Goal: Obtain resource: Obtain resource

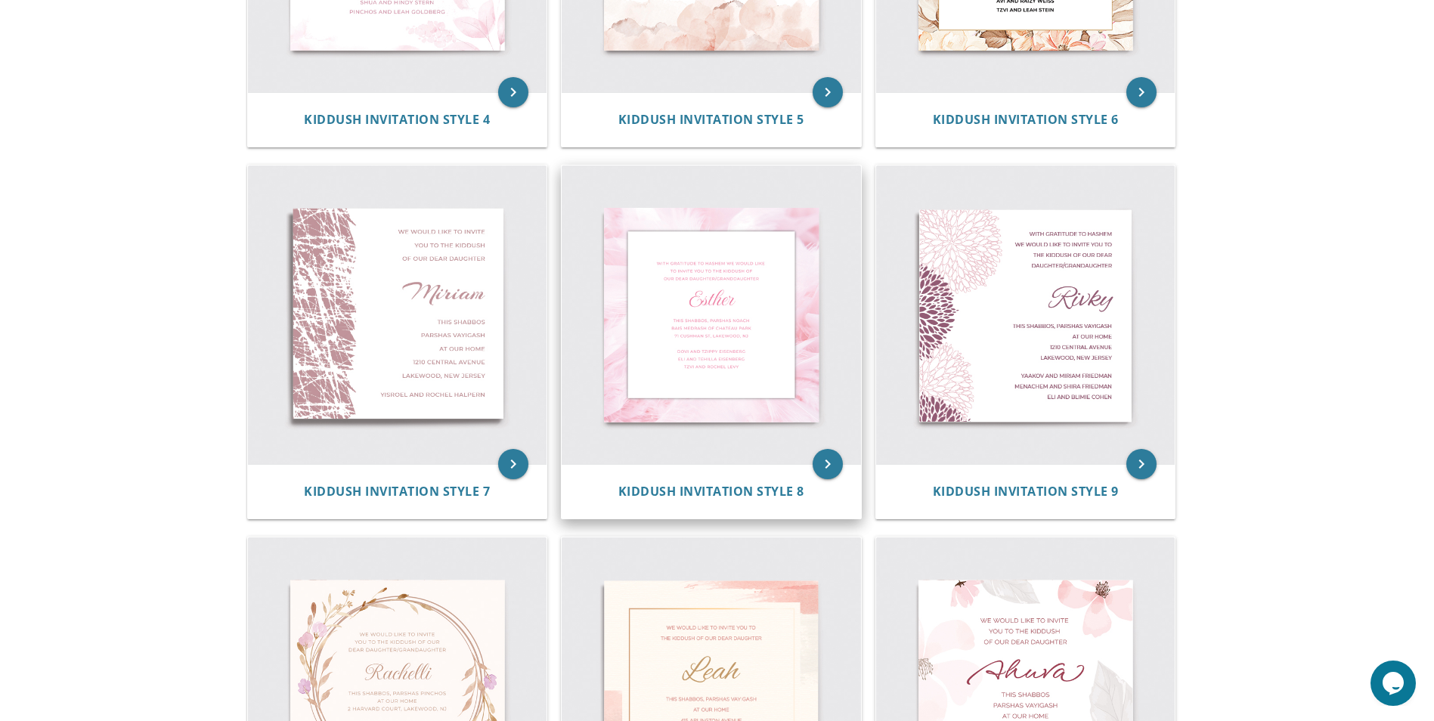
scroll to position [1134, 0]
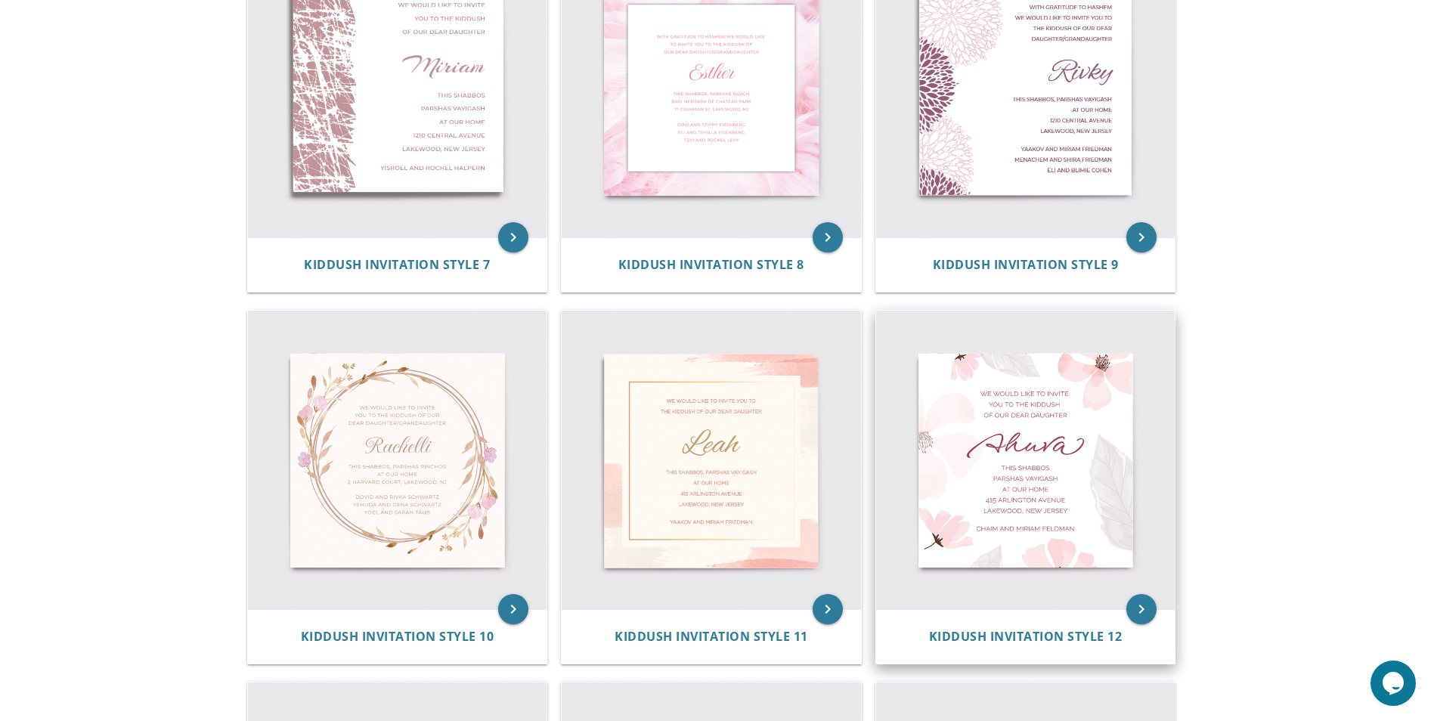
click at [1083, 432] on img at bounding box center [1025, 460] width 299 height 299
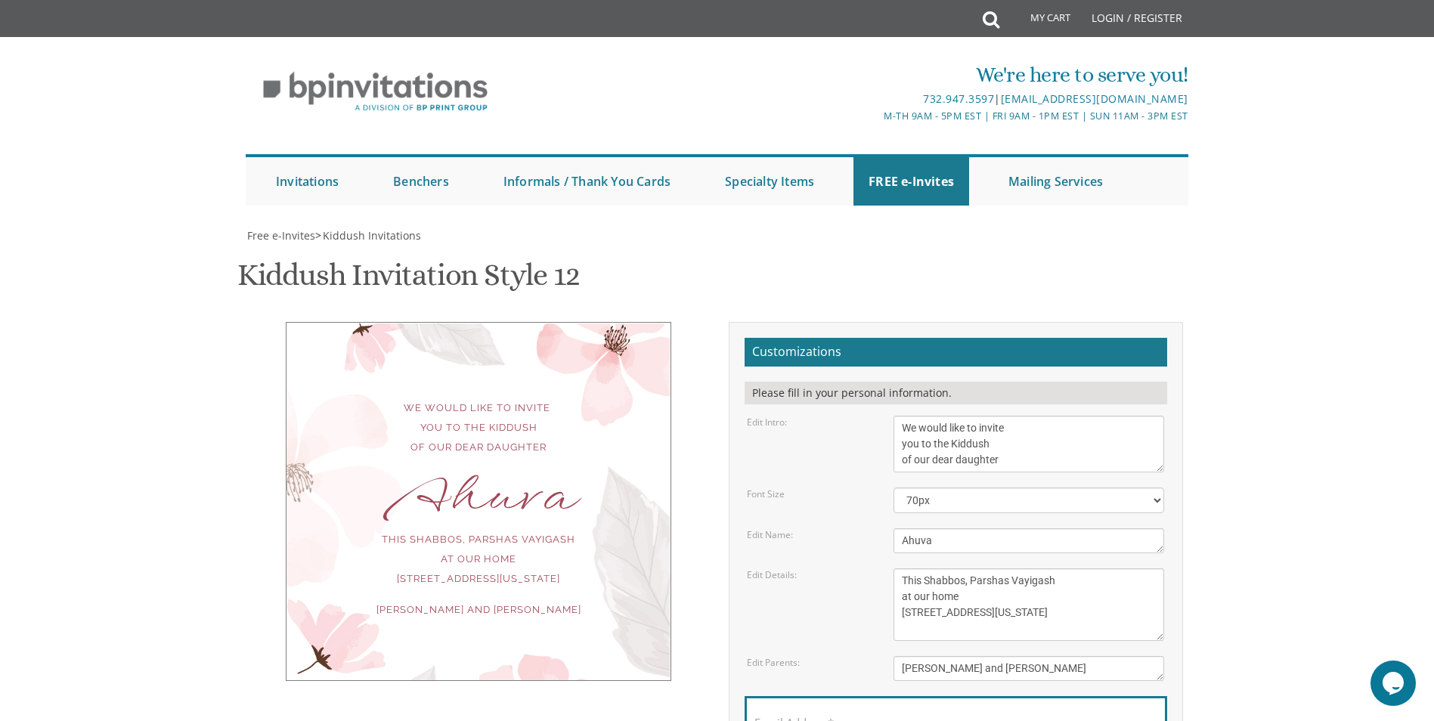
scroll to position [151, 0]
drag, startPoint x: 1017, startPoint y: 310, endPoint x: 820, endPoint y: 277, distance: 199.9
click at [820, 416] on div "Edit Intro: We would like to invite you to the Kiddush of our dear daughter" at bounding box center [955, 444] width 440 height 57
paste textarea "הציבור הקדוש מוזמן"
type textarea "הציבור הקדוש מוזמן"
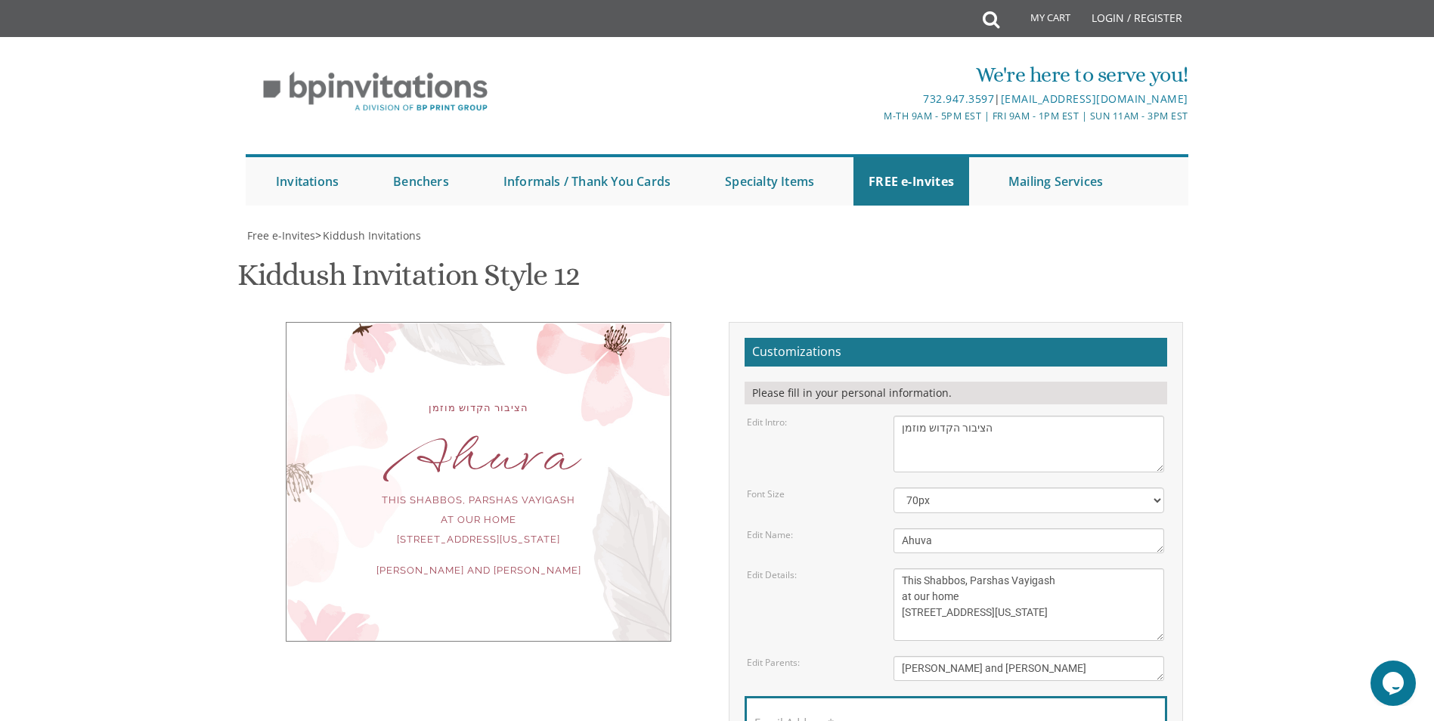
click at [555, 322] on div "הציבור הקדוש מוזמן [GEOGRAPHIC_DATA] This Shabbos, [GEOGRAPHIC_DATA] at our hom…" at bounding box center [478, 482] width 385 height 320
click at [935, 488] on select "40px 50px 60px 70px 80px" at bounding box center [1028, 501] width 271 height 26
select select "80px"
click at [893, 488] on select "40px 50px 60px 70px 80px" at bounding box center [1028, 501] width 271 height 26
drag, startPoint x: 934, startPoint y: 293, endPoint x: 927, endPoint y: 286, distance: 9.7
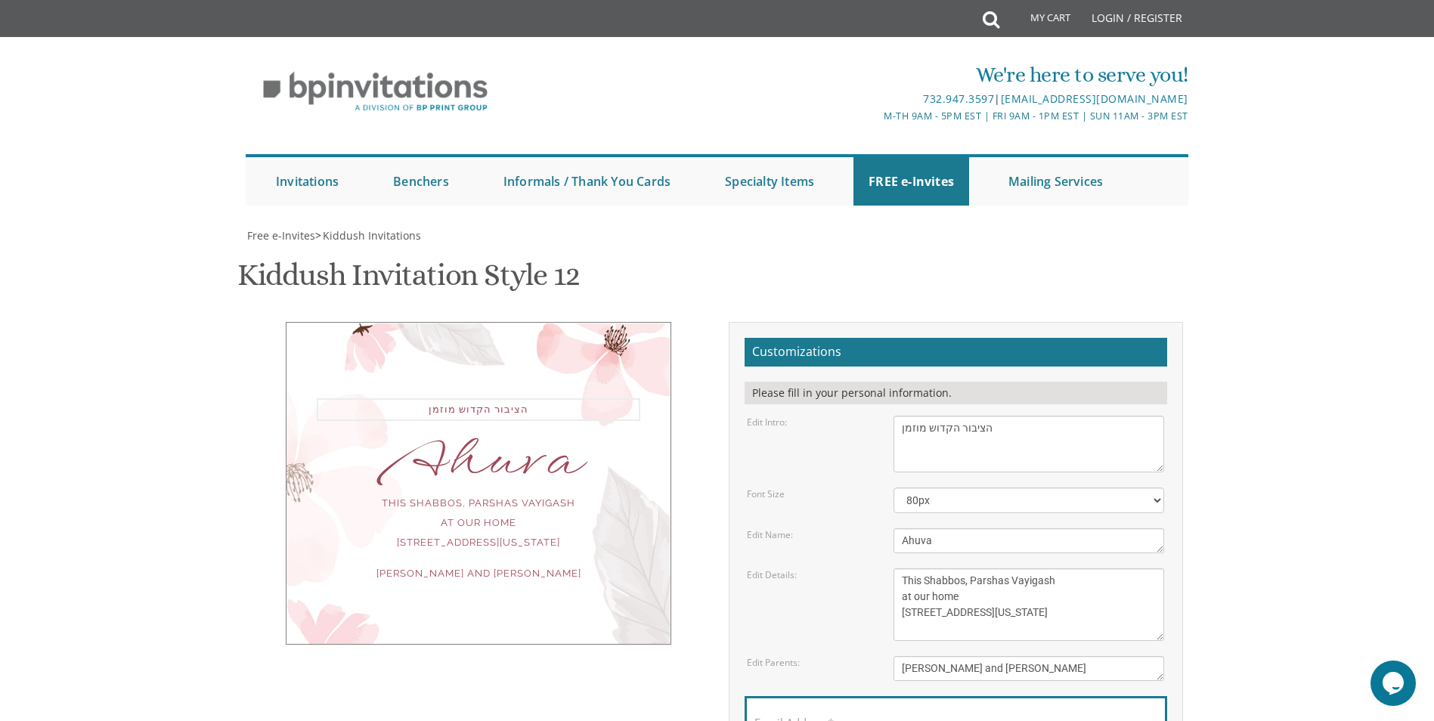
click at [934, 416] on textarea "We would like to invite you to the Kiddush of our dear daughter" at bounding box center [1028, 444] width 271 height 57
click at [915, 416] on textarea "We would like to invite you to the Kiddush of our dear daughter" at bounding box center [1028, 444] width 271 height 57
paste textarea "יבור הקדוש מוזמן קידוש לבתנו"
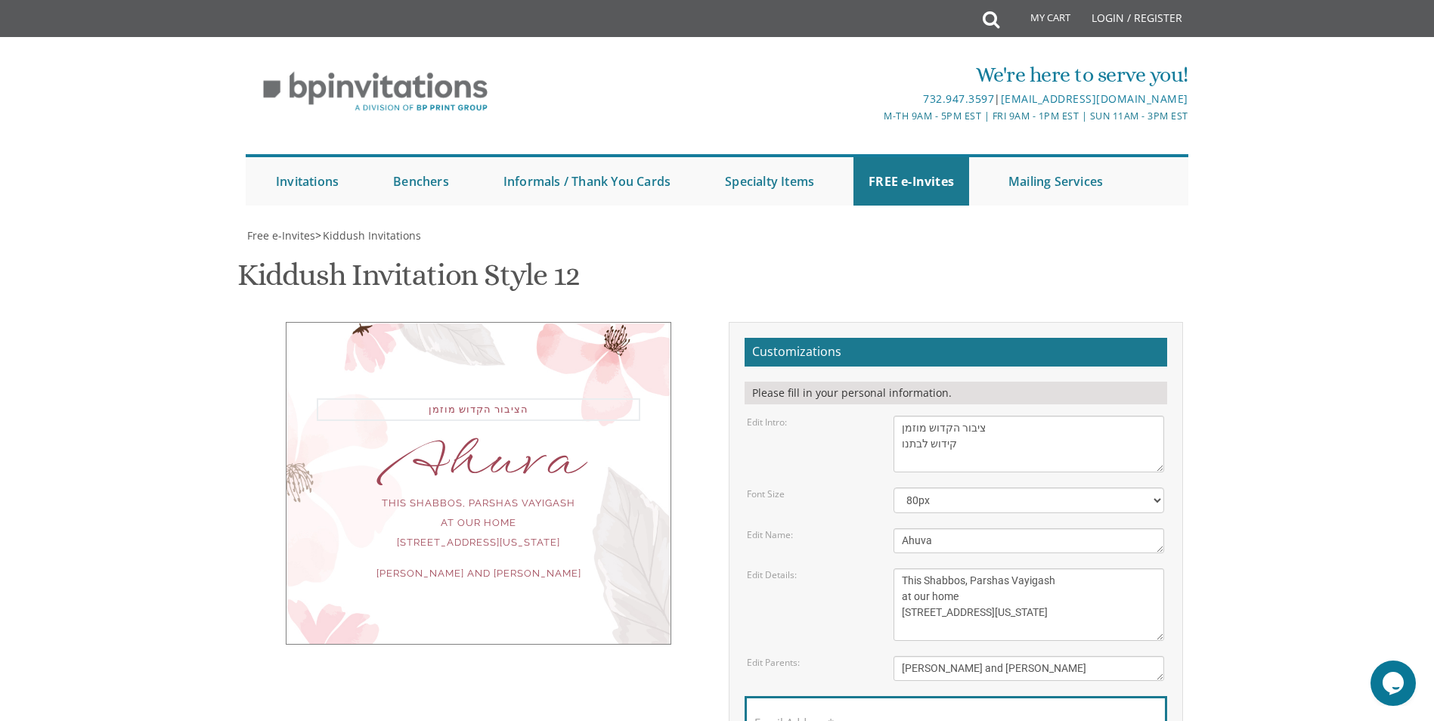
click at [995, 416] on textarea "We would like to invite you to the Kiddush of our dear daughter" at bounding box center [1028, 444] width 271 height 57
click at [902, 416] on textarea "We would like to invite you to the Kiddush of our dear daughter" at bounding box center [1028, 444] width 271 height 57
click at [896, 416] on textarea "We would like to invite you to the Kiddush of our dear daughter" at bounding box center [1028, 444] width 271 height 57
click at [998, 416] on textarea "We would like to invite you to the Kiddush of our dear daughter" at bounding box center [1028, 444] width 271 height 57
type textarea "הציבור הקדוש מוזמן קידוש לבתנו"
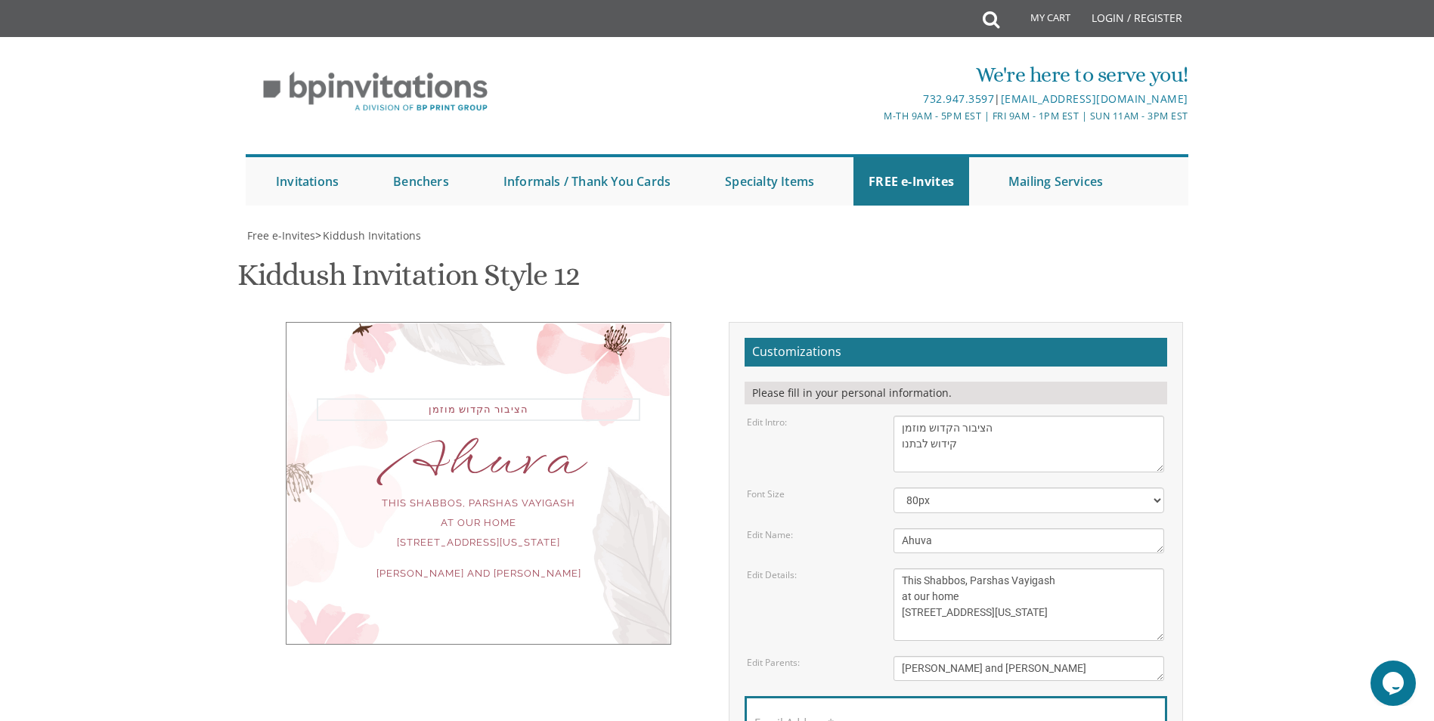
click at [565, 354] on div "הציבור הקדוש מוזמן Ahuva This Shabbos, Parshas Vayigash at our home 415 Arlingt…" at bounding box center [478, 483] width 385 height 323
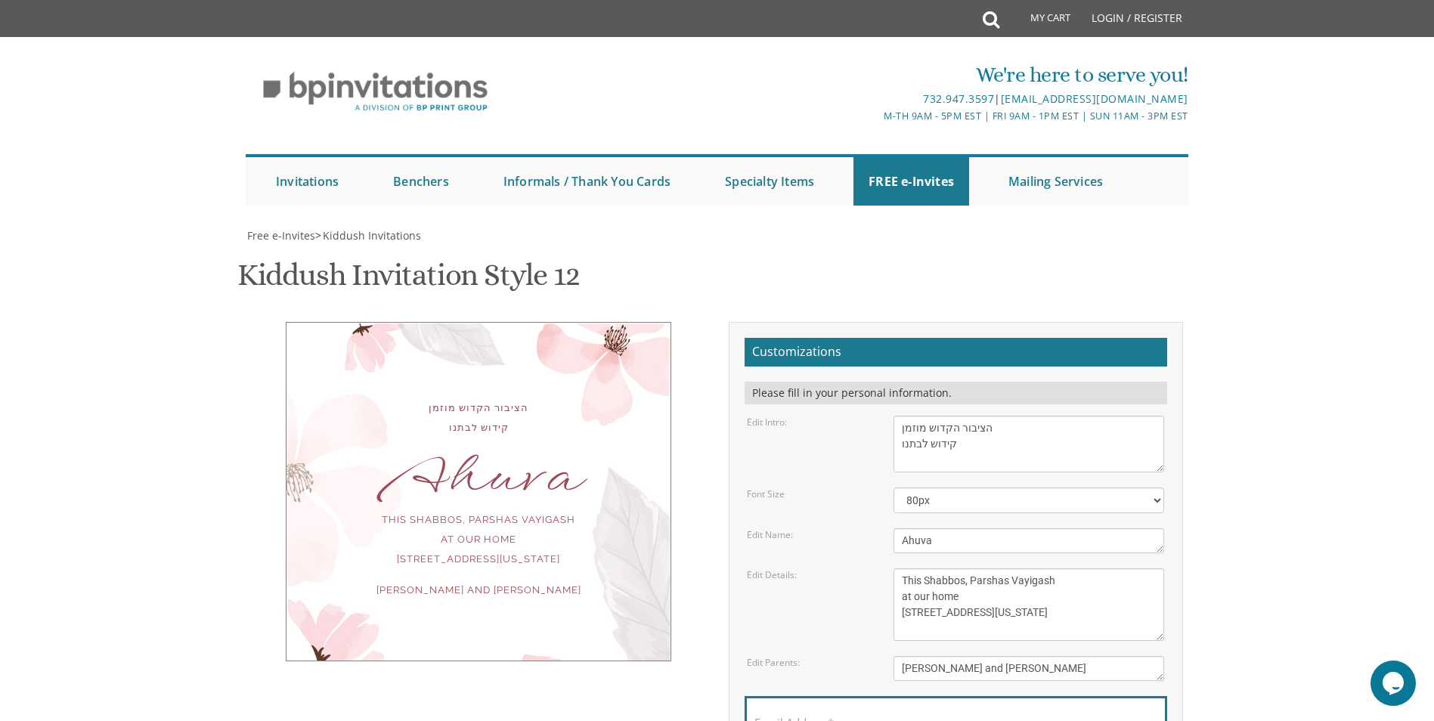
drag, startPoint x: 936, startPoint y: 395, endPoint x: 857, endPoint y: 392, distance: 78.7
click at [858, 528] on div "Edit Name: Ahuva" at bounding box center [955, 540] width 440 height 25
type textarea "אהובה"
click at [1007, 568] on textarea "This Shabbos, Parshas Vayigash at our home 415 Arlington Avenue Lakewood, New J…" at bounding box center [1028, 604] width 271 height 73
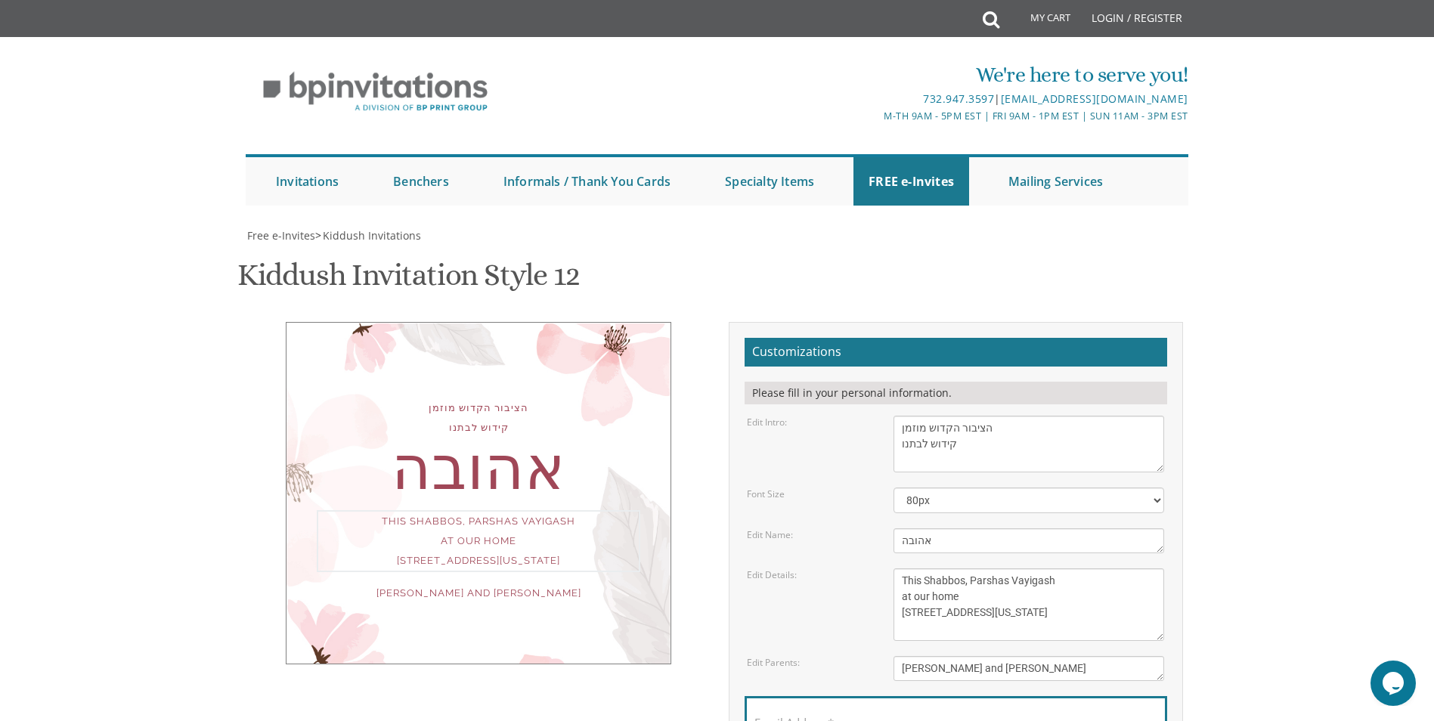
click at [1007, 568] on textarea "This Shabbos, Parshas Vayigash at our home 415 Arlington Avenue Lakewood, New J…" at bounding box center [1028, 604] width 271 height 73
paste textarea "שבת — חול המועד, י״ג תשרי"
drag, startPoint x: 1032, startPoint y: 435, endPoint x: 1076, endPoint y: 441, distance: 43.4
click at [1076, 568] on textarea "This Shabbos, Parshas Vayigash at our home 415 Arlington Avenue Lakewood, New J…" at bounding box center [1028, 604] width 271 height 73
drag, startPoint x: 1017, startPoint y: 447, endPoint x: 844, endPoint y: 447, distance: 173.1
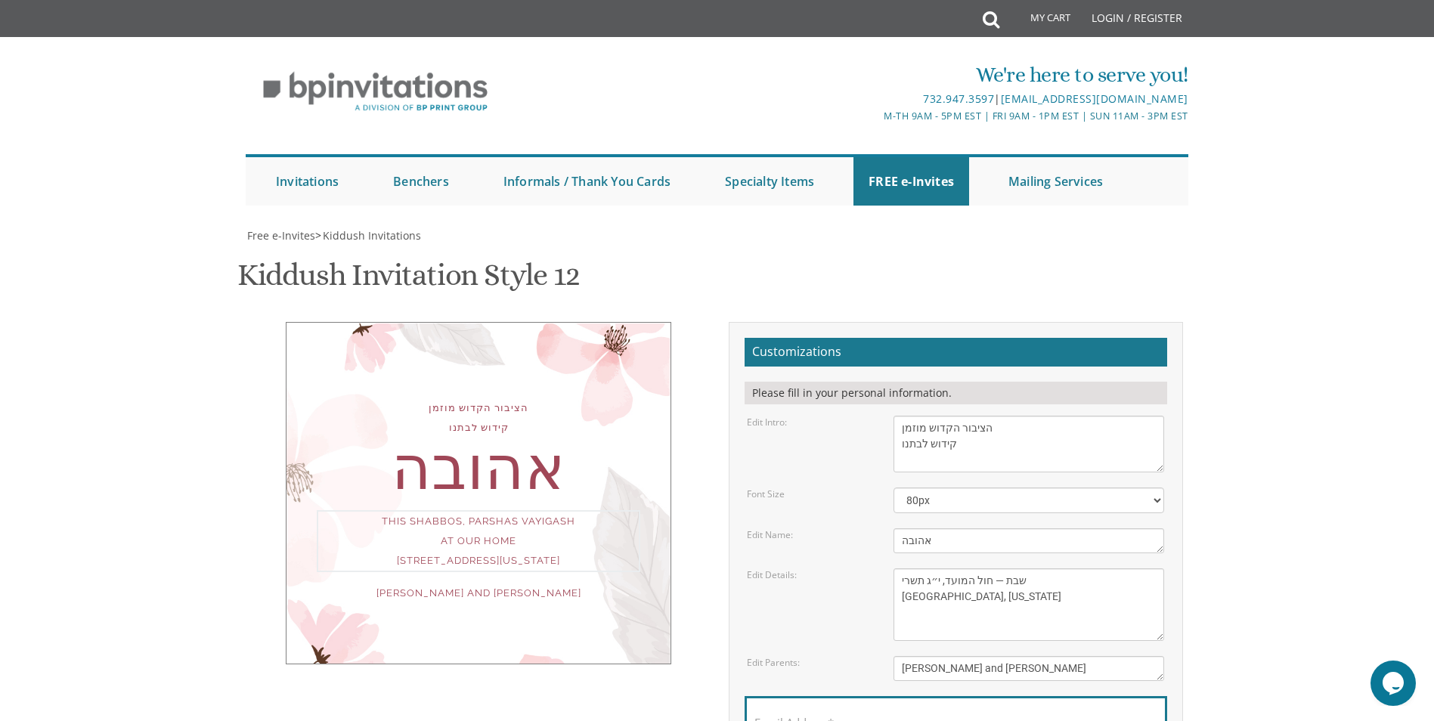
click at [844, 568] on div "Edit Details: This Shabbos, Parshas Vayigash at our home 415 Arlington Avenue L…" at bounding box center [955, 604] width 440 height 73
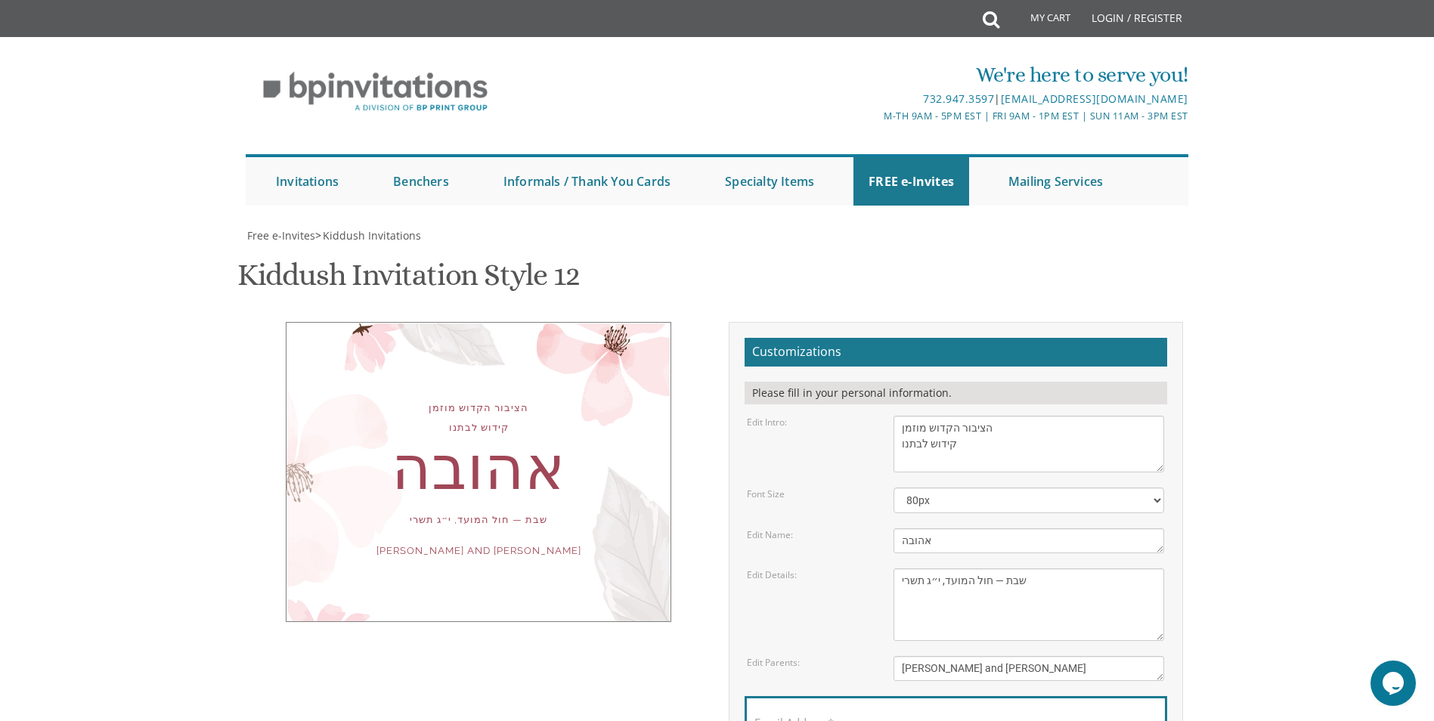
click at [896, 568] on textarea "This Shabbos, Parshas Vayigash at our home 415 Arlington Avenue Lakewood, New J…" at bounding box center [1028, 604] width 271 height 73
click at [1086, 568] on textarea "This Shabbos, Parshas Vayigash at our home 415 Arlington Avenue Lakewood, New J…" at bounding box center [1028, 604] width 271 height 73
click at [440, 552] on div "הציבור הקדוש מוזמן קידוש לבתנו אהובה שבת — חול המועד, י״ג תשרי Yaakov and Miria…" at bounding box center [717, 581] width 954 height 519
click at [1048, 568] on textarea "This Shabbos, Parshas Vayigash at our home 415 Arlington Avenue Lakewood, New J…" at bounding box center [1028, 604] width 271 height 73
click at [904, 568] on textarea "This Shabbos, Parshas Vayigash at our home 415 Arlington Avenue Lakewood, New J…" at bounding box center [1028, 604] width 271 height 73
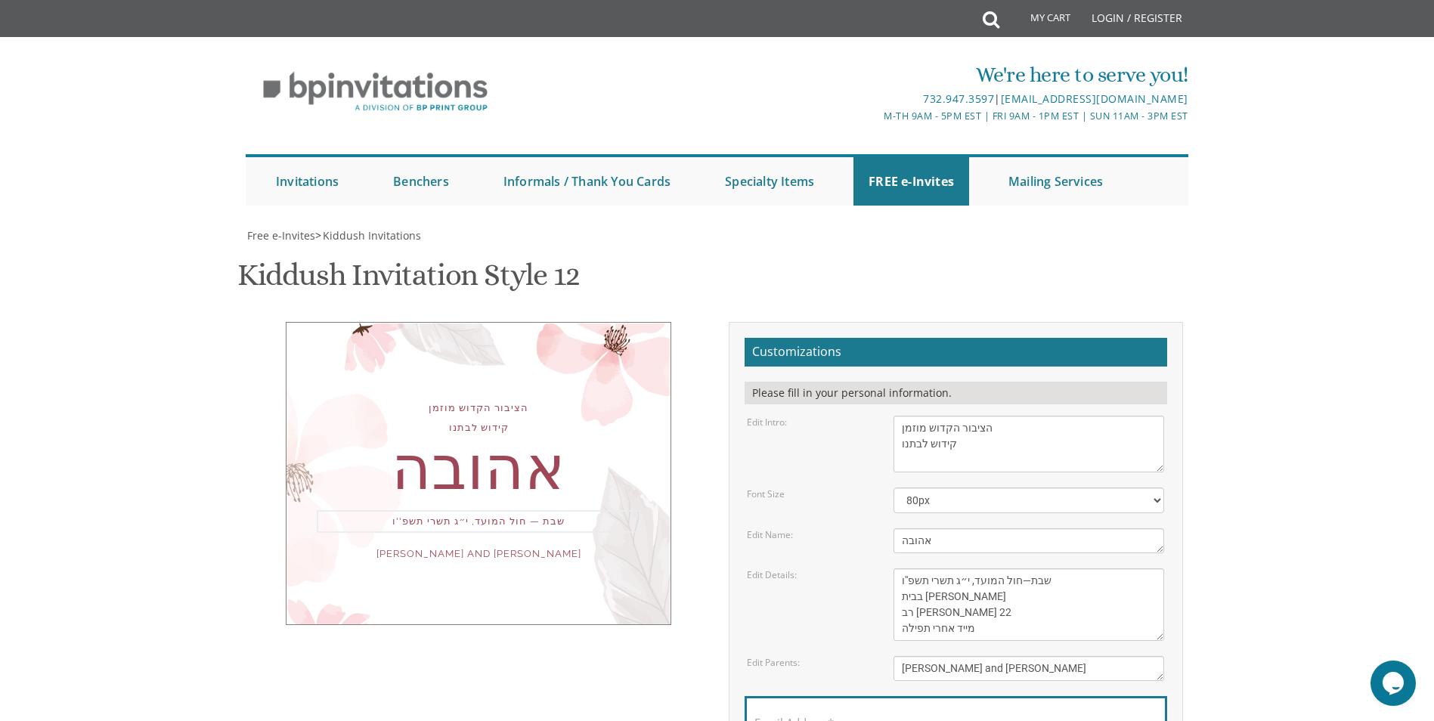
type textarea "שבת—חול המועד, י״ג תשרי תשפ''ו בבית משפחת לוסטיג רב חנינה 22 מייד אחרי תפילה"
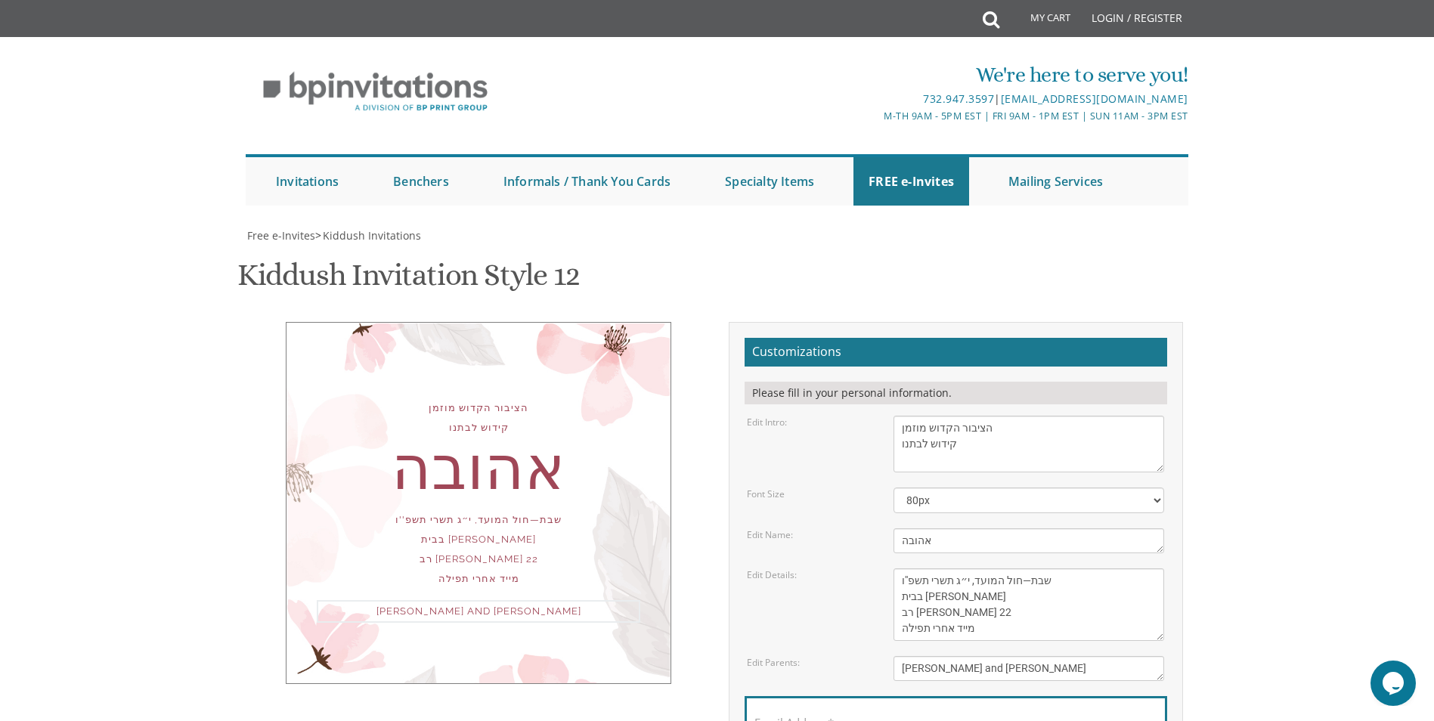
click at [930, 656] on textarea "Yaakov and Miriam Friedman" at bounding box center [1028, 668] width 271 height 25
type textarea "מאיר ותהילה סמברג"
click at [238, 562] on div "הציבור הקדוש מוזמן קידוש לבתנו אהובה שבת—חול המועד, י״ג תשרי תשפ''ו בבית משפחת …" at bounding box center [717, 589] width 960 height 534
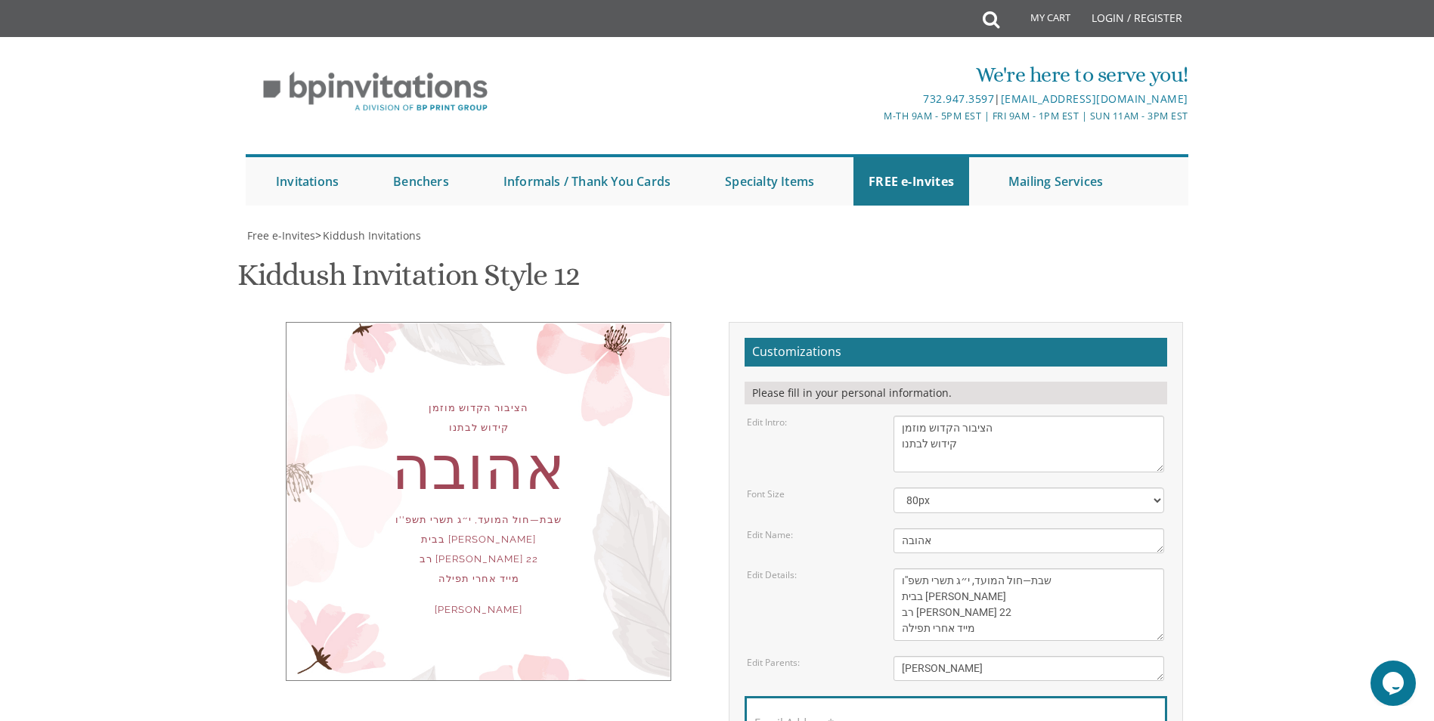
scroll to position [227, 0]
click at [1027, 568] on textarea "This Shabbos, Parshas Vayigash at our home 415 Arlington Avenue Lakewood, New J…" at bounding box center [1028, 604] width 271 height 73
click at [985, 568] on textarea "This Shabbos, Parshas Vayigash at our home 415 Arlington Avenue Lakewood, New J…" at bounding box center [1028, 604] width 271 height 73
drag, startPoint x: 991, startPoint y: 377, endPoint x: 976, endPoint y: 376, distance: 15.1
click at [976, 568] on textarea "This Shabbos, Parshas Vayigash at our home 415 Arlington Avenue Lakewood, New J…" at bounding box center [1028, 604] width 271 height 73
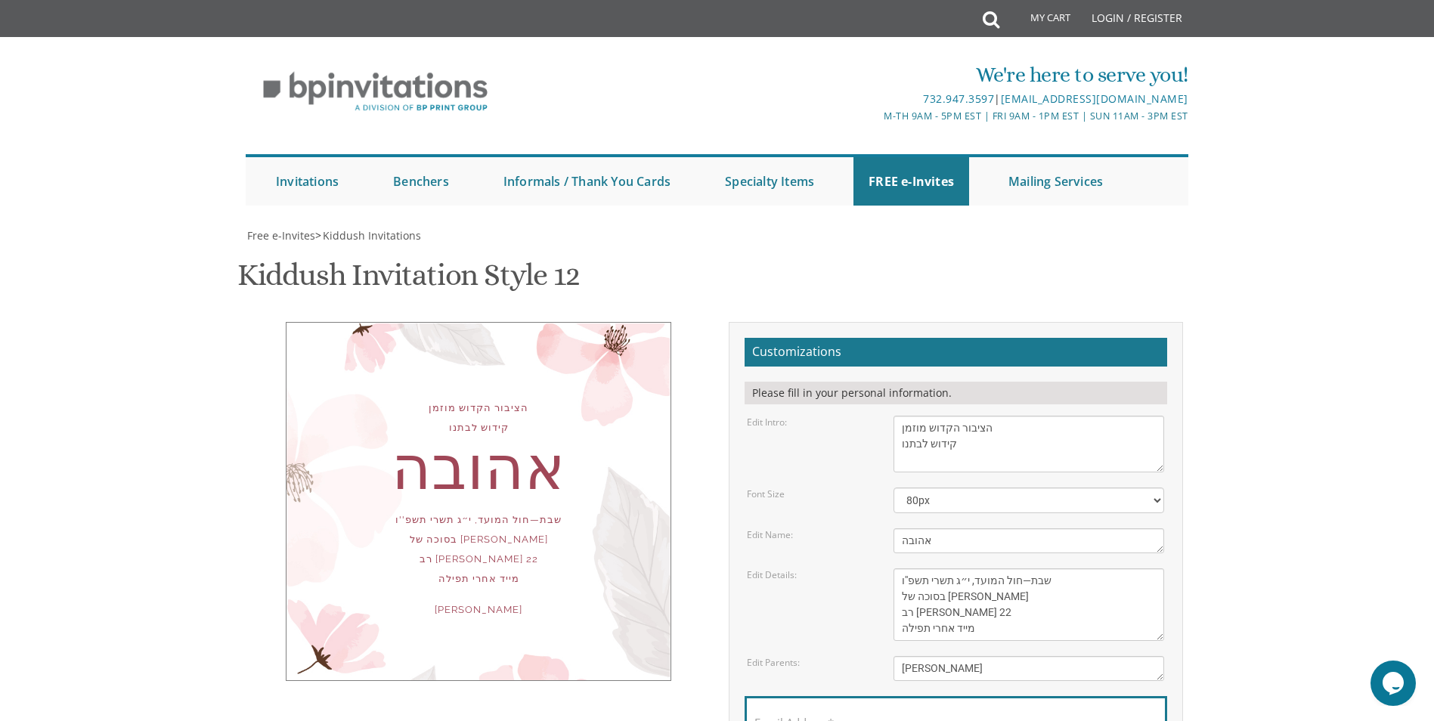
click at [547, 513] on div "הציבור הקדוש מוזמן קידוש לבתנו אהובה שבת—חול המועד, י״ג תשרי תשפ''ו בסוכה של מש…" at bounding box center [717, 581] width 954 height 519
drag, startPoint x: 976, startPoint y: 376, endPoint x: 1012, endPoint y: 375, distance: 36.3
click at [1012, 568] on textarea "This Shabbos, Parshas Vayigash at our home 415 Arlington Avenue Lakewood, New J…" at bounding box center [1028, 604] width 271 height 73
type textarea "שבת—חול המועד, י״ג תשרי תשפ''ו בבית משפחת לוסטיג רב חנינה 22 מייד אחרי תפילה"
click at [643, 538] on div "הציבור הקדוש מוזמן קידוש לבתנו אהובה שבת—חול המועד, י״ג תשרי תשפ''ו בסוכה של מש…" at bounding box center [717, 581] width 954 height 519
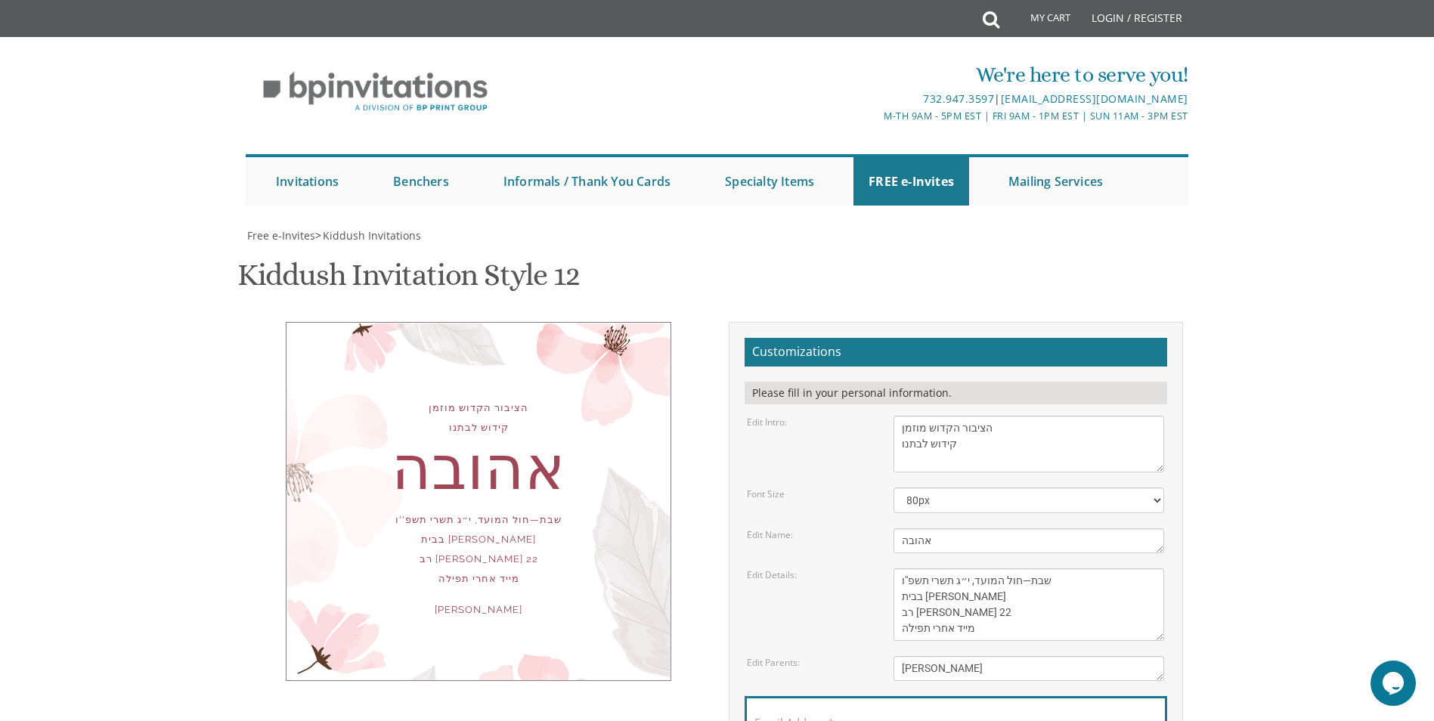
click at [822, 715] on label "Email Address*" at bounding box center [793, 723] width 79 height 16
click at [822, 720] on input "Email Address*" at bounding box center [955, 731] width 403 height 19
type input "ד"
type input "samberg31@gmail.com"
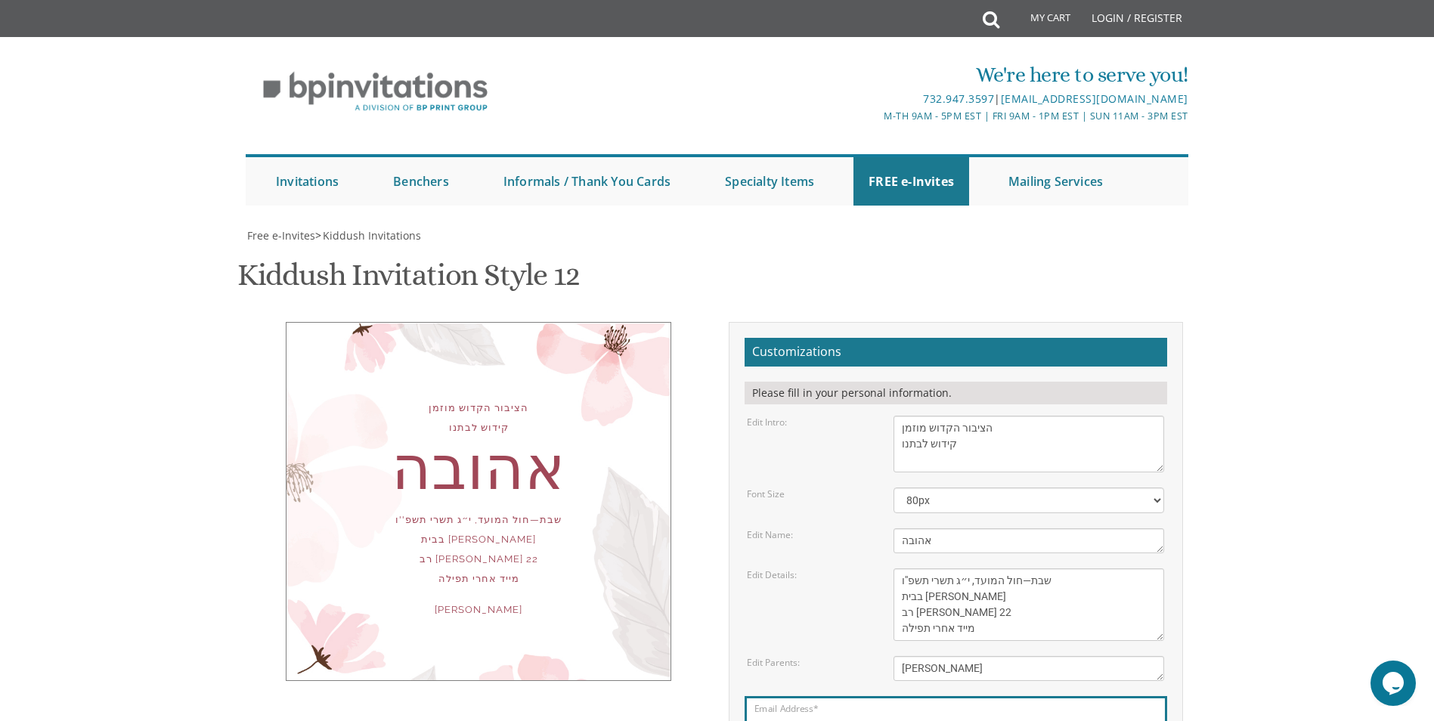
click at [634, 497] on div "הציבור הקדוש מוזמן קידוש לבתנו אהובה שבת—חול המועד, י״ג תשרי תשפ''ו בבית משפחת …" at bounding box center [717, 581] width 954 height 519
click at [900, 568] on textarea "This Shabbos, Parshas Vayigash at our home 415 Arlington Avenue Lakewood, New J…" at bounding box center [1028, 604] width 271 height 73
click at [723, 489] on div "Customizations Please fill in your personal information. Edit Intro: We would l…" at bounding box center [955, 581] width 477 height 519
click at [967, 568] on textarea "This Shabbos, Parshas Vayigash at our home 415 Arlington Avenue Lakewood, New J…" at bounding box center [1028, 604] width 271 height 73
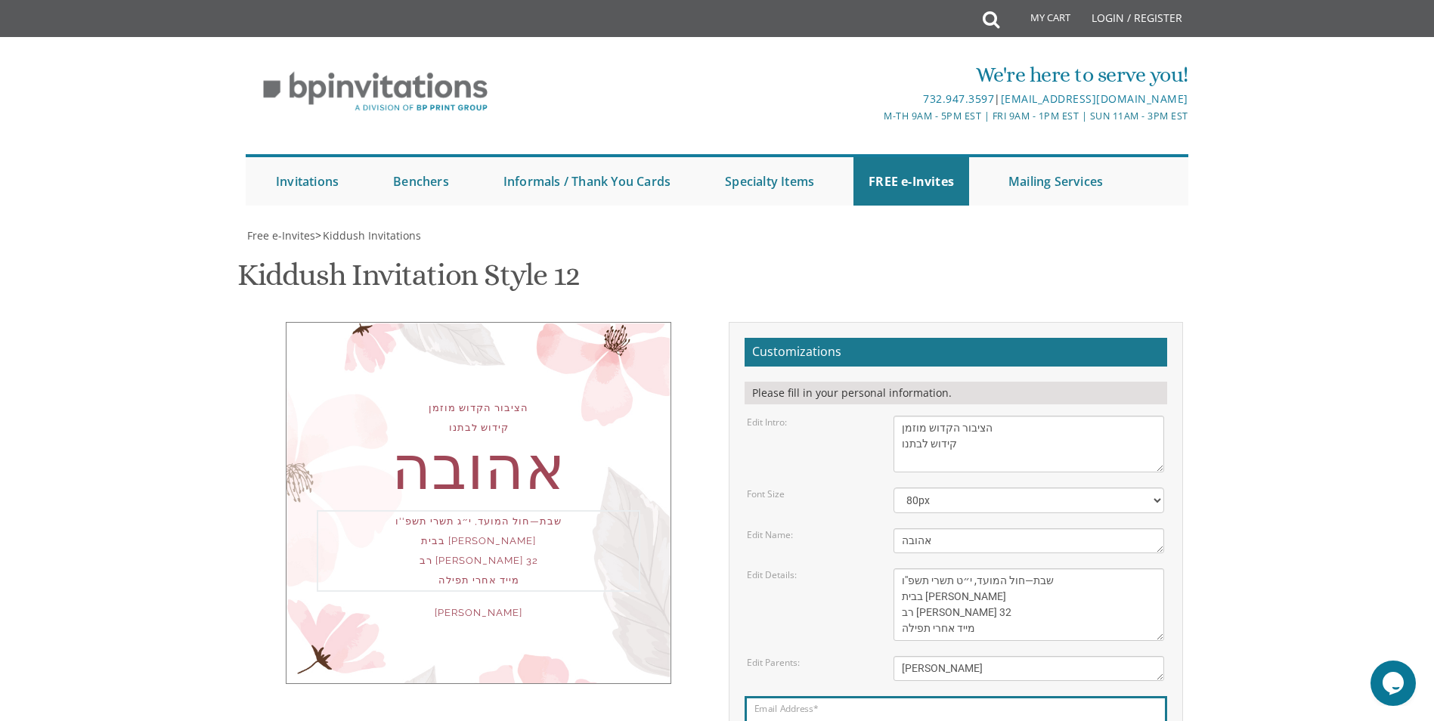
click at [1276, 382] on body "My Cart Total: View Cart Item(s) Submit My Cart Total: View Cart Item(s) Login …" at bounding box center [717, 621] width 1434 height 1243
click at [561, 573] on div "הציבור הקדוש מוזמן קידוש לבתנו אהובה שבת—חול המועד, י״ט תשרי תשפ''ו בבית משפחת …" at bounding box center [717, 581] width 954 height 519
click at [967, 568] on textarea "This Shabbos, Parshas Vayigash at our home 415 Arlington Avenue Lakewood, New J…" at bounding box center [1028, 604] width 271 height 73
click at [636, 494] on div "הציבור הקדוש מוזמן קידוש לבתנו אהובה שבת—חול המועד, י״ט תשרי תשפ''ו בבית משפחת …" at bounding box center [717, 581] width 954 height 519
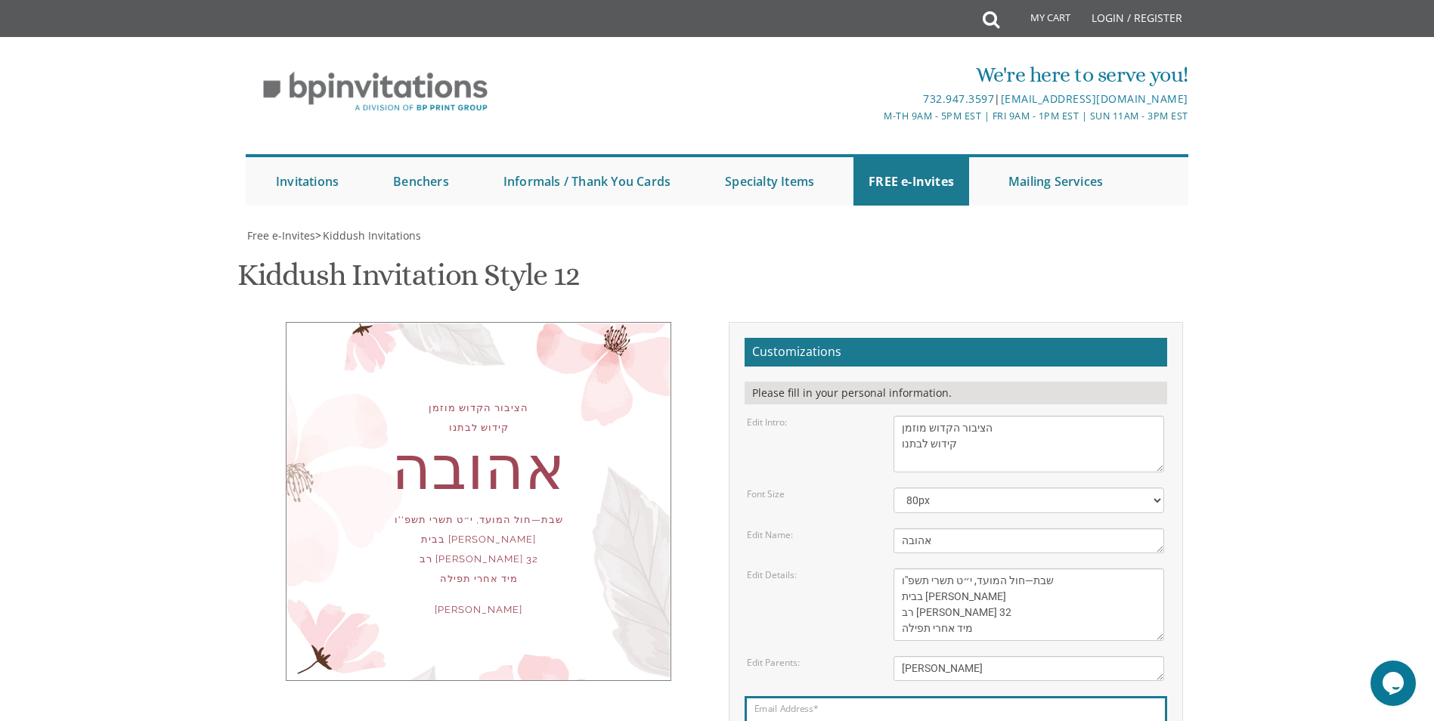
click at [963, 568] on textarea "This Shabbos, Parshas Vayigash at our home 415 Arlington Avenue Lakewood, New J…" at bounding box center [1028, 604] width 271 height 73
type textarea "שבת—חול המועד, י״ט תשרי תשפ''ו בבית משפחת לוסטיג רב חנינה 32 מייד אחרי תפילה"
click at [1261, 429] on body "My Cart Total: View Cart Item(s) Submit My Cart Total: View Cart Item(s) Login …" at bounding box center [717, 621] width 1434 height 1243
click at [902, 416] on textarea "We would like to invite you to the Kiddush of our dear daughter" at bounding box center [1028, 444] width 271 height 57
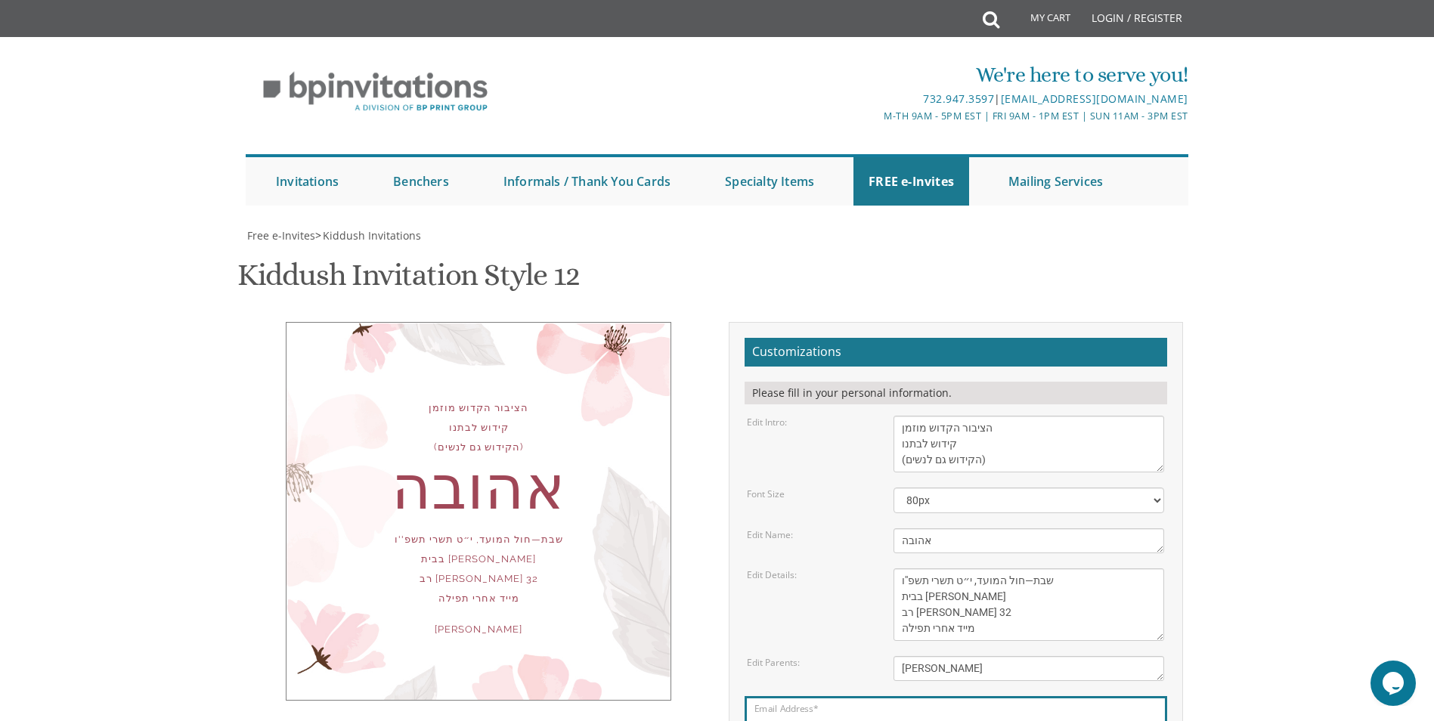
click at [169, 359] on body "My Cart Total: View Cart Item(s) Submit My Cart Total: View Cart Item(s) Login …" at bounding box center [717, 621] width 1434 height 1243
drag, startPoint x: 951, startPoint y: 238, endPoint x: 984, endPoint y: 238, distance: 33.3
click at [984, 416] on textarea "We would like to invite you to the Kiddush of our dear daughter" at bounding box center [1028, 444] width 271 height 57
click at [373, 540] on div "הציבור הקדוש מוזמן קידוש לבתנו ( גם לנשים) אהובה שבת—חול המועד, י״ט תשרי תשפ''ו…" at bounding box center [717, 581] width 954 height 519
click at [909, 416] on textarea "We would like to invite you to the Kiddush of our dear daughter" at bounding box center [1028, 444] width 271 height 57
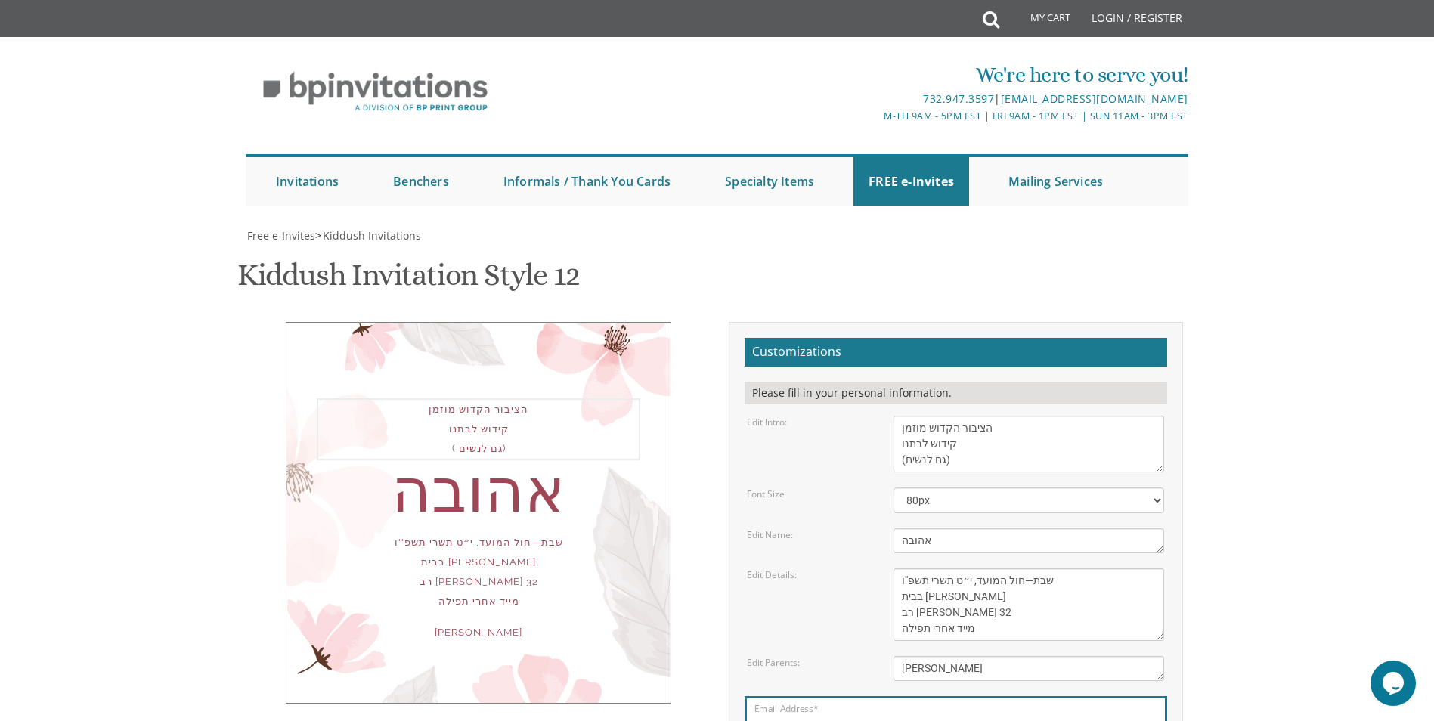
click at [190, 450] on body "My Cart Total: View Cart Item(s) Submit My Cart Total: View Cart Item(s) Login …" at bounding box center [717, 621] width 1434 height 1243
drag, startPoint x: 957, startPoint y: 237, endPoint x: 885, endPoint y: 235, distance: 71.8
click at [885, 416] on div "We would like to invite you to the Kiddush of our dear daughter" at bounding box center [1028, 444] width 293 height 57
type textarea "הציבור הקדוש מוזמן קידוש לבתנו"
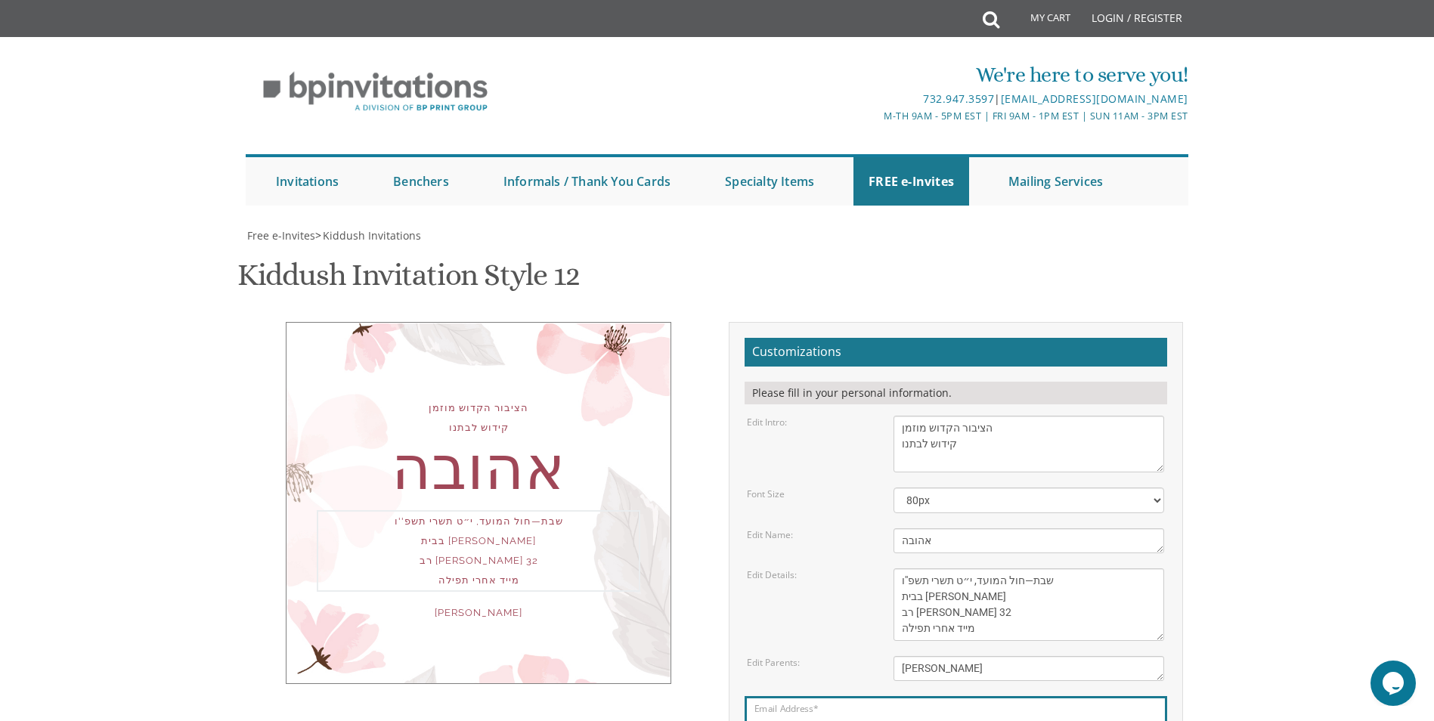
click at [899, 568] on textarea "This Shabbos, Parshas Vayigash at our home 415 Arlington Avenue Lakewood, New J…" at bounding box center [1028, 604] width 271 height 73
click at [1113, 568] on textarea "This Shabbos, Parshas Vayigash at our home 415 Arlington Avenue Lakewood, New J…" at bounding box center [1028, 604] width 271 height 73
click at [1088, 568] on textarea "This Shabbos, Parshas Vayigash at our home 415 Arlington Avenue Lakewood, New J…" at bounding box center [1028, 604] width 271 height 73
paste textarea "(גם לנשים)"
type textarea "שבת—חול המועד, י״ט תשרי תשפ''ו (גם לנשים) בבית משפחת לוסטיג רב חנינה 32 מייד אח…"
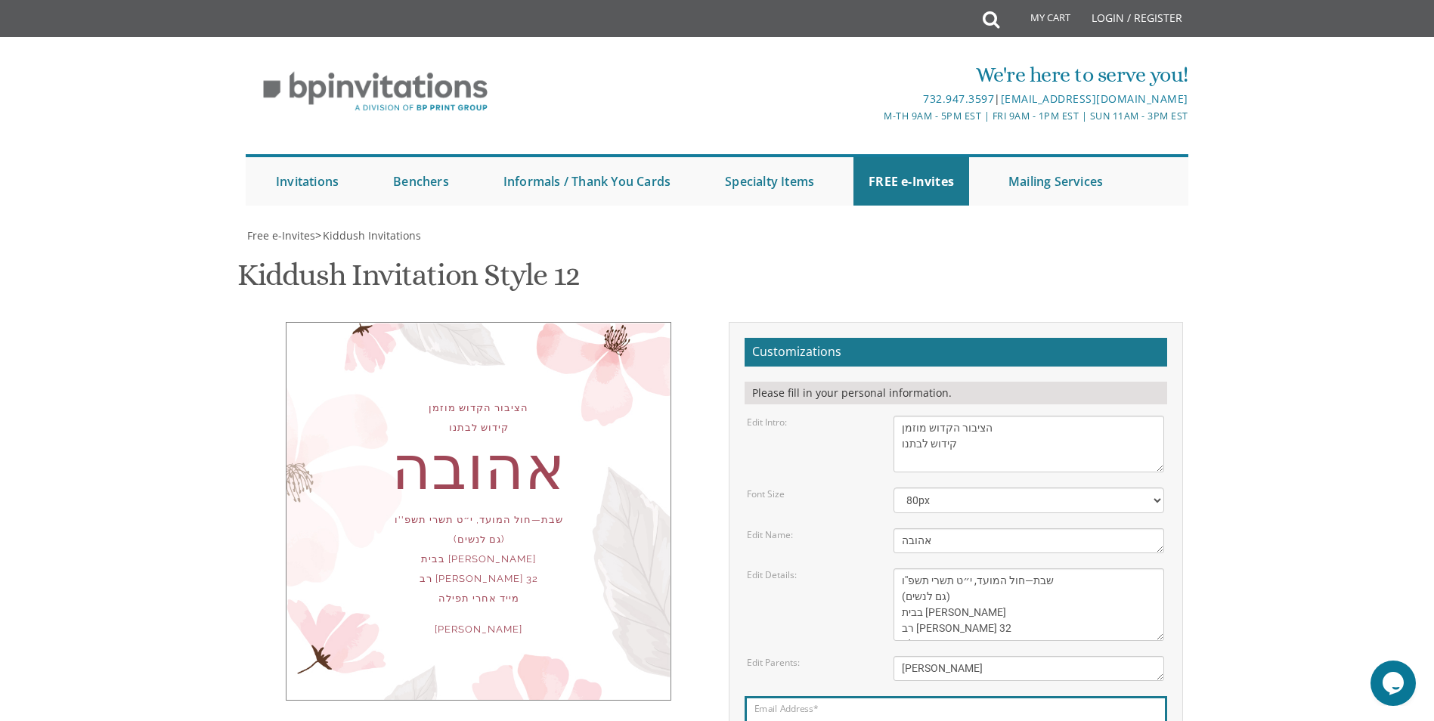
click at [509, 533] on div "הציבור הקדוש מוזמן קידוש לבתנו אהובה שבת—חול המועד, י״ט תשרי תשפ''ו (גם לנשים) …" at bounding box center [717, 581] width 954 height 519
